Goal: Find specific page/section: Find specific page/section

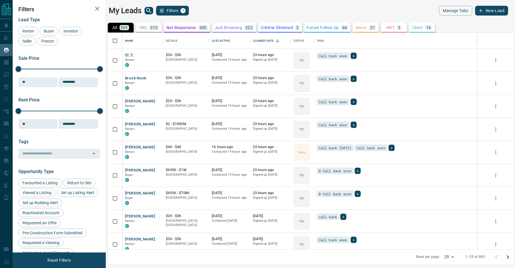
scroll to position [216, 407]
click at [224, 38] on div "Last Active" at bounding box center [221, 41] width 18 height 16
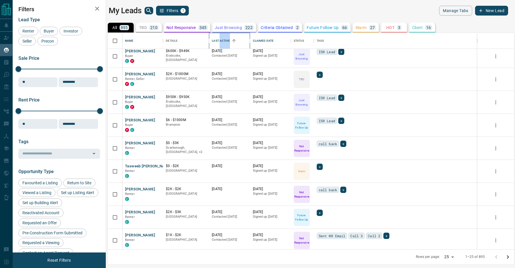
scroll to position [39, 0]
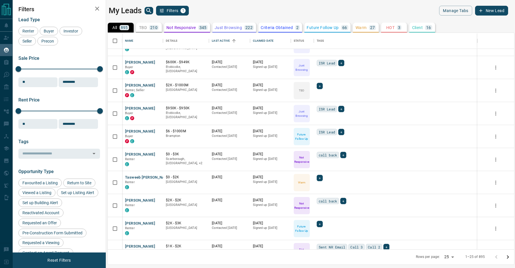
click at [233, 18] on main "My Leads Filters 1 Manage Tabs New Lead All 895 TBD 210 Do Not Contact - Not Re…" at bounding box center [309, 130] width 400 height 249
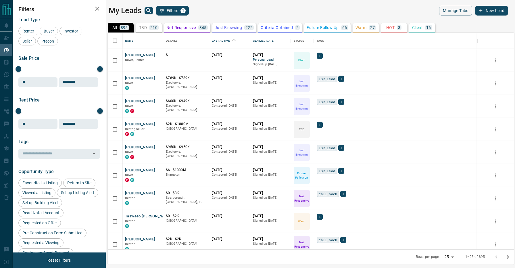
scroll to position [0, 0]
click at [223, 39] on div "Last Active" at bounding box center [221, 41] width 18 height 16
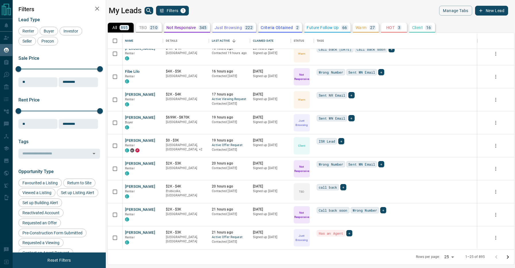
click at [509, 258] on icon "Go to next page" at bounding box center [508, 257] width 7 height 7
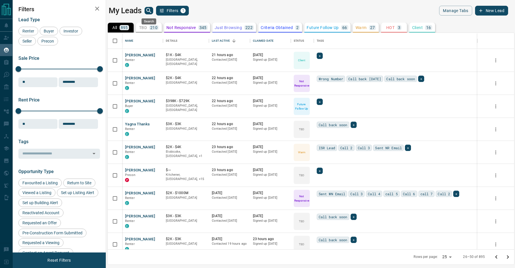
click at [148, 10] on icon "search button" at bounding box center [148, 10] width 7 height 7
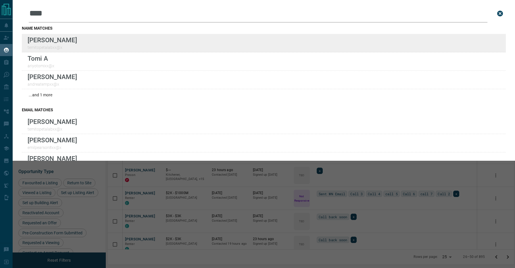
type input "****"
click at [138, 44] on div "[PERSON_NAME] temitopetalabxx@x" at bounding box center [264, 43] width 484 height 18
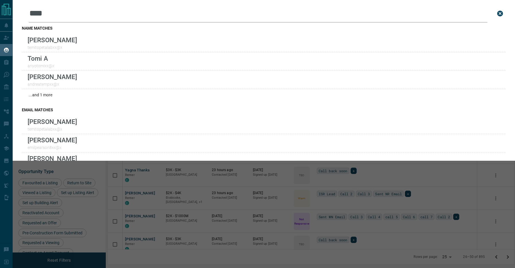
click at [233, 179] on div "Leads Search Bar **** Search for a lead by name, email, phone, or id name match…" at bounding box center [270, 134] width 515 height 268
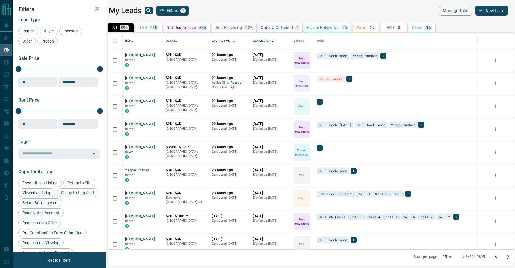
click at [219, 15] on div "My Leads Filters 1" at bounding box center [209, 11] width 200 height 10
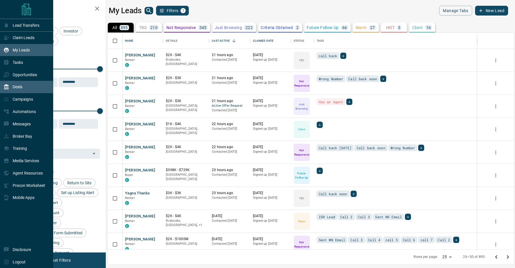
click at [9, 92] on div "Deals" at bounding box center [26, 87] width 53 height 12
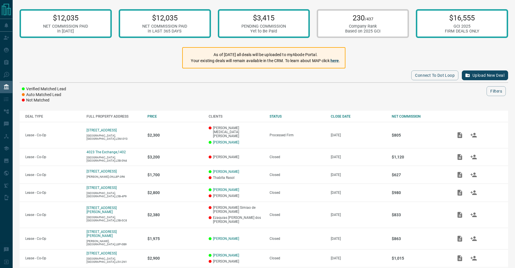
click at [144, 54] on div "$12,035 NET COMMISSION PAID in [DATE] $12,035 NET COMMISSION PAID in LAST 365 D…" at bounding box center [264, 190] width 503 height 381
